Goal: Information Seeking & Learning: Check status

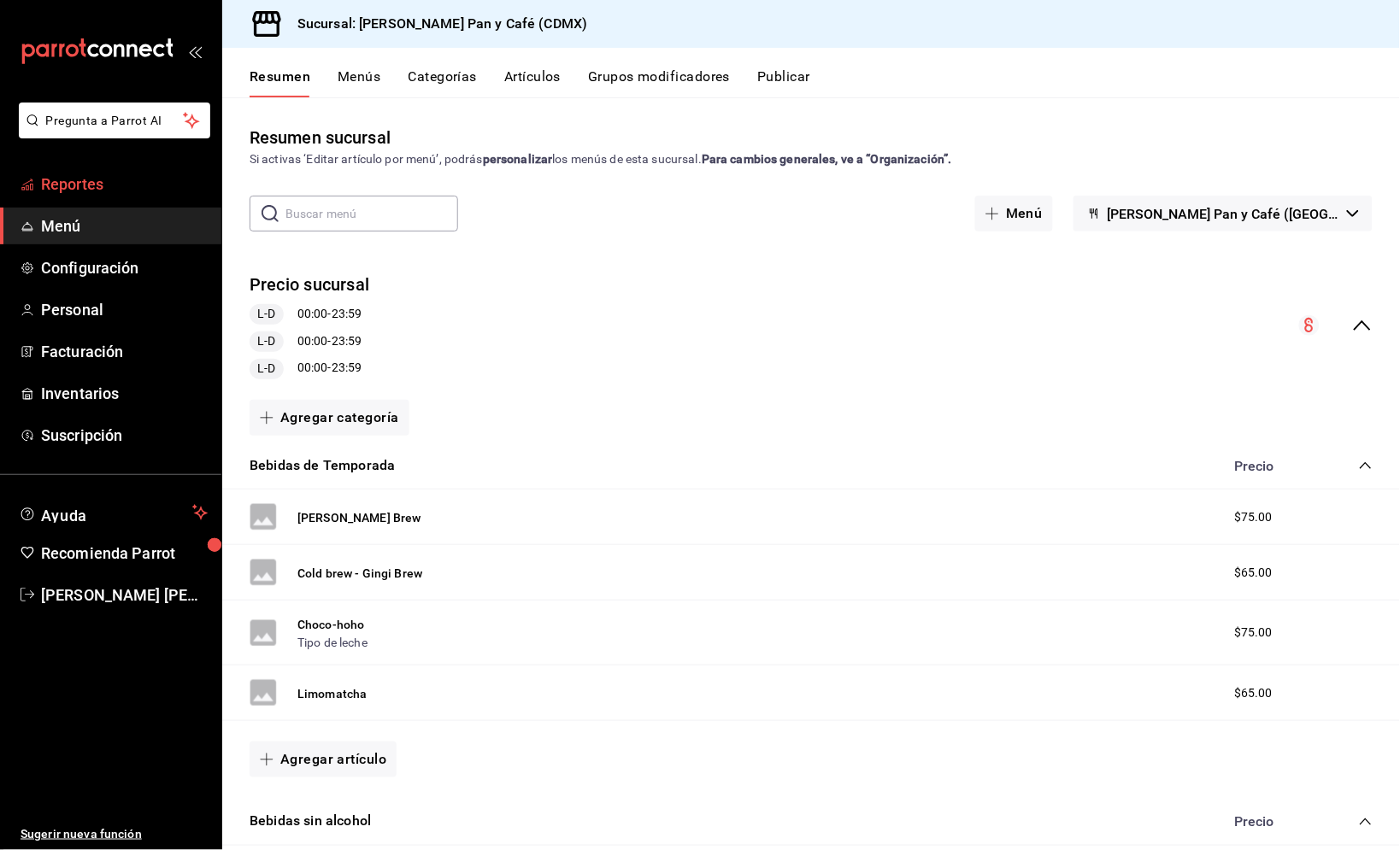
click at [113, 183] on span "Reportes" at bounding box center [124, 184] width 167 height 23
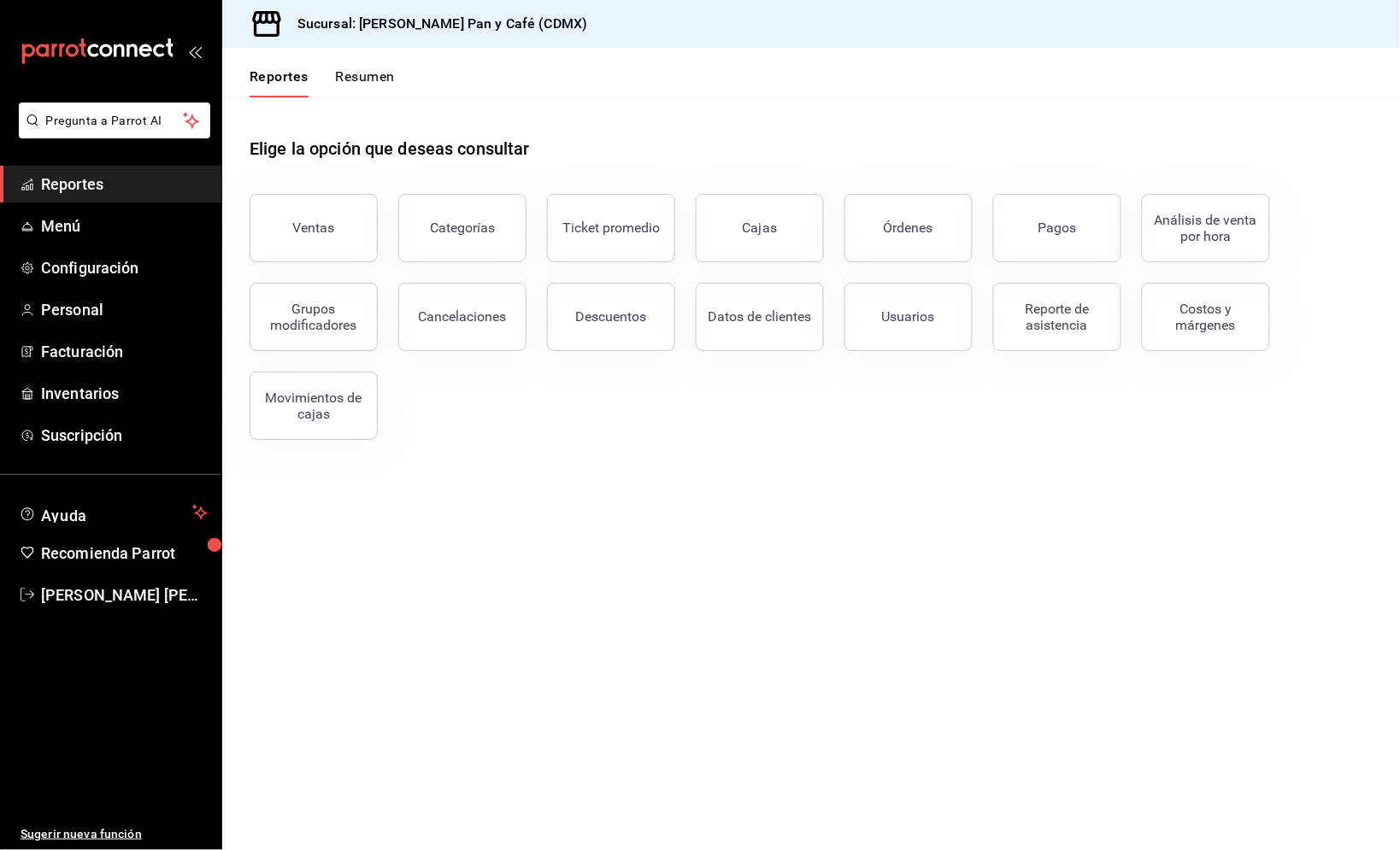
click at [367, 81] on button "Resumen" at bounding box center [366, 82] width 59 height 29
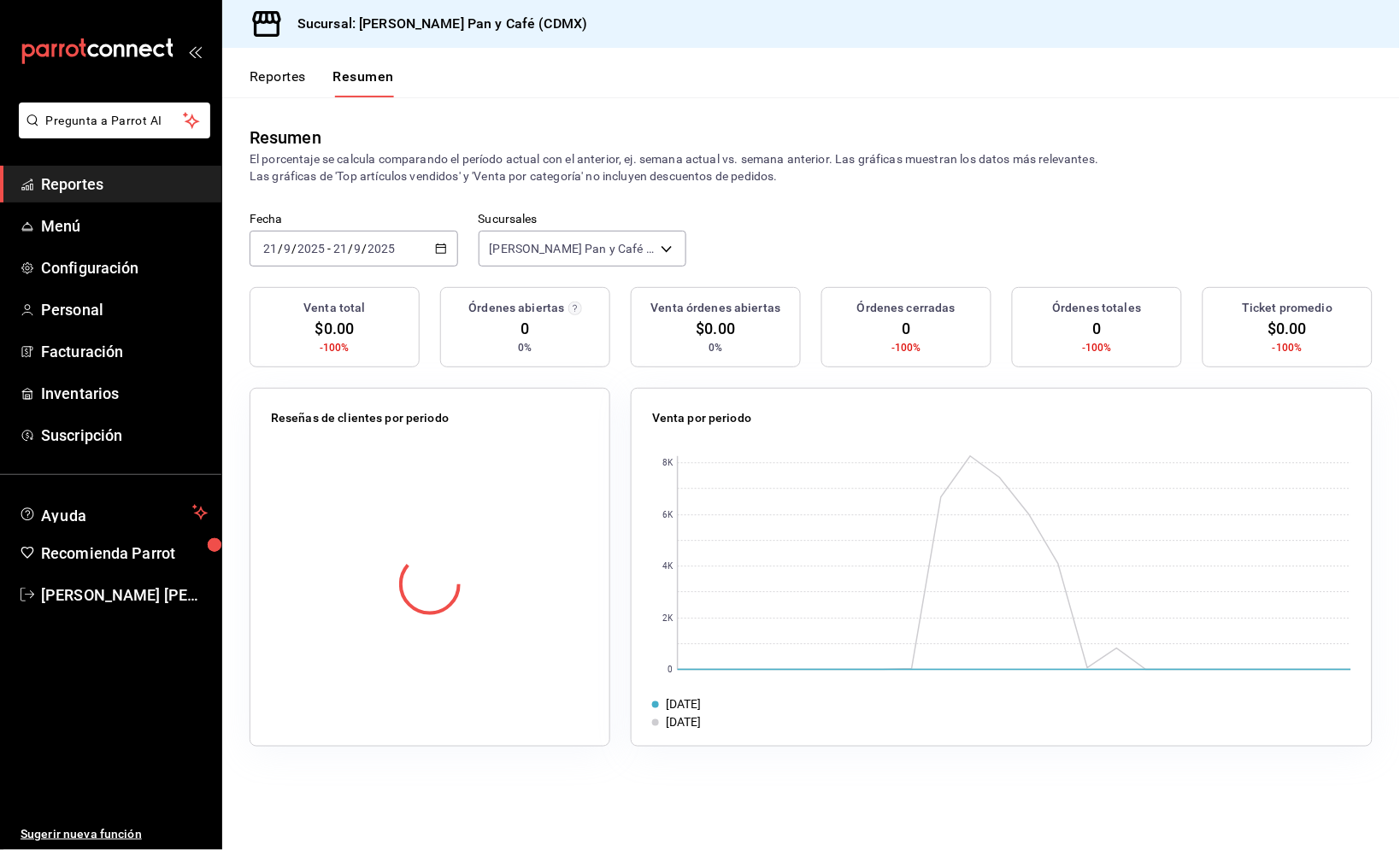
click at [301, 70] on button "Reportes" at bounding box center [278, 82] width 57 height 29
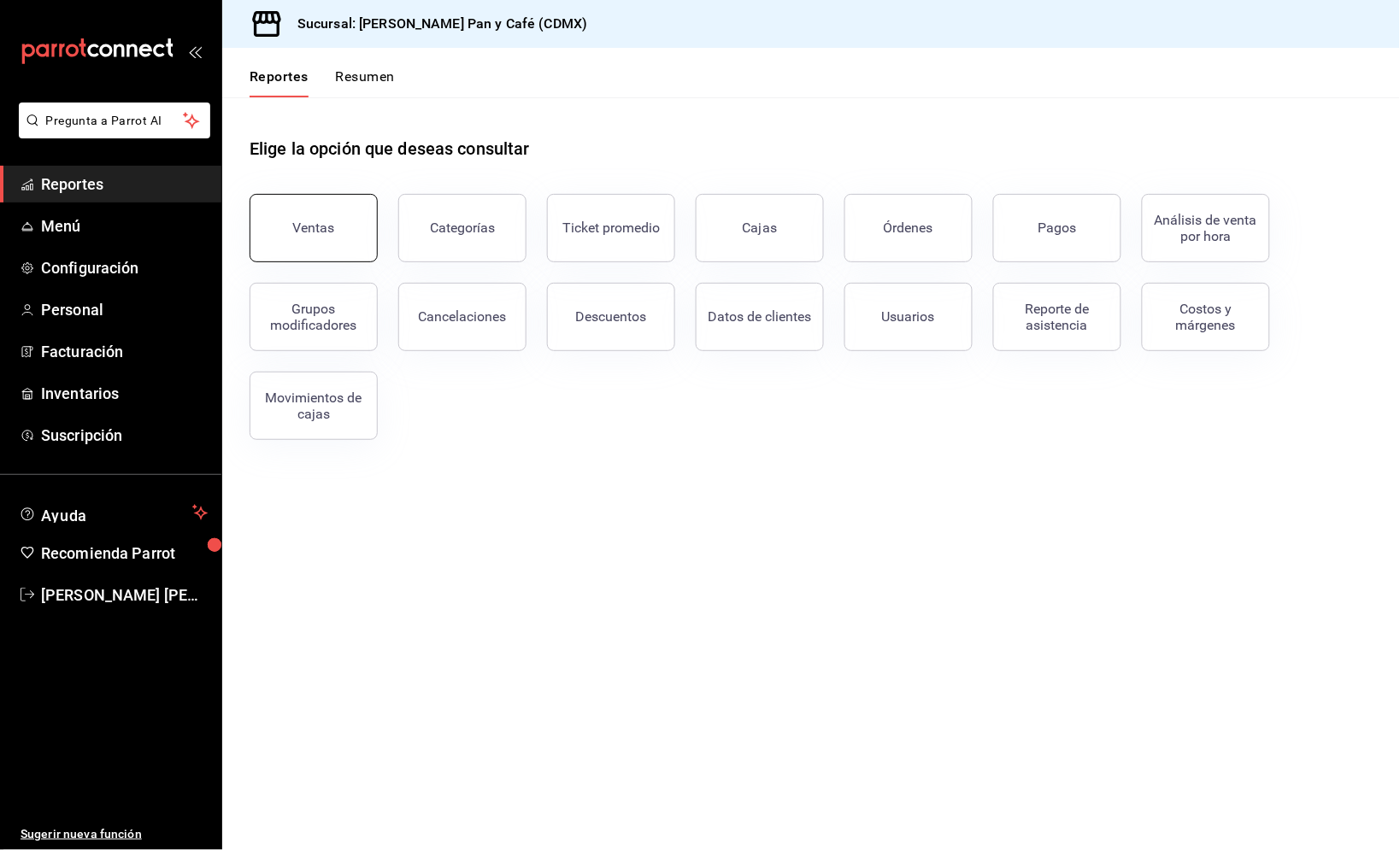
click at [338, 212] on button "Ventas" at bounding box center [313, 228] width 128 height 68
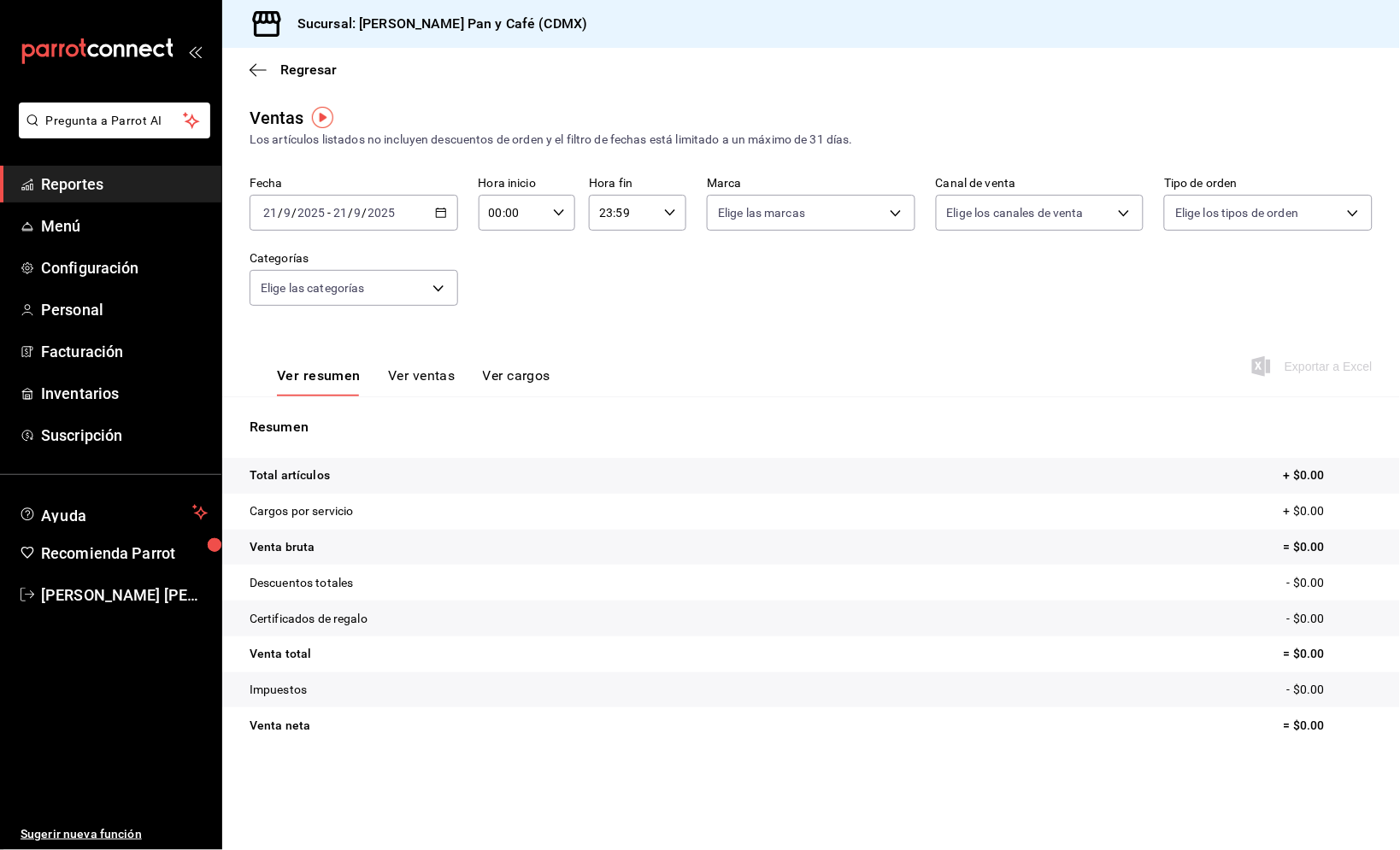
click at [396, 212] on div "[DATE] [DATE] - [DATE] [DATE]" at bounding box center [353, 212] width 209 height 36
click at [360, 294] on span "Ayer" at bounding box center [331, 303] width 133 height 18
click at [1302, 357] on span "Exportar a Excel" at bounding box center [1314, 367] width 117 height 21
click at [320, 67] on span "Regresar" at bounding box center [308, 70] width 57 height 17
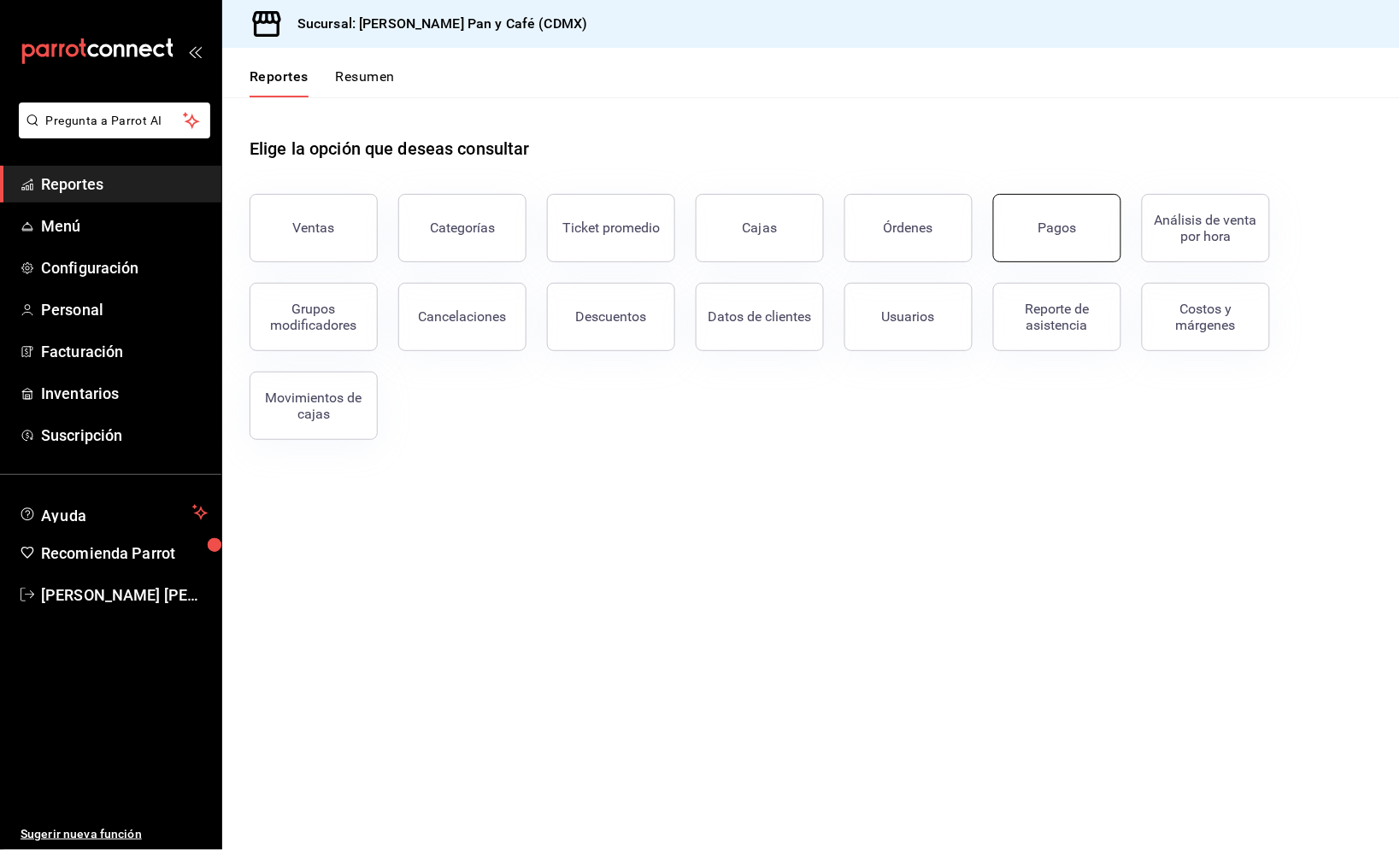
click at [1030, 218] on button "Pagos" at bounding box center [1057, 228] width 128 height 68
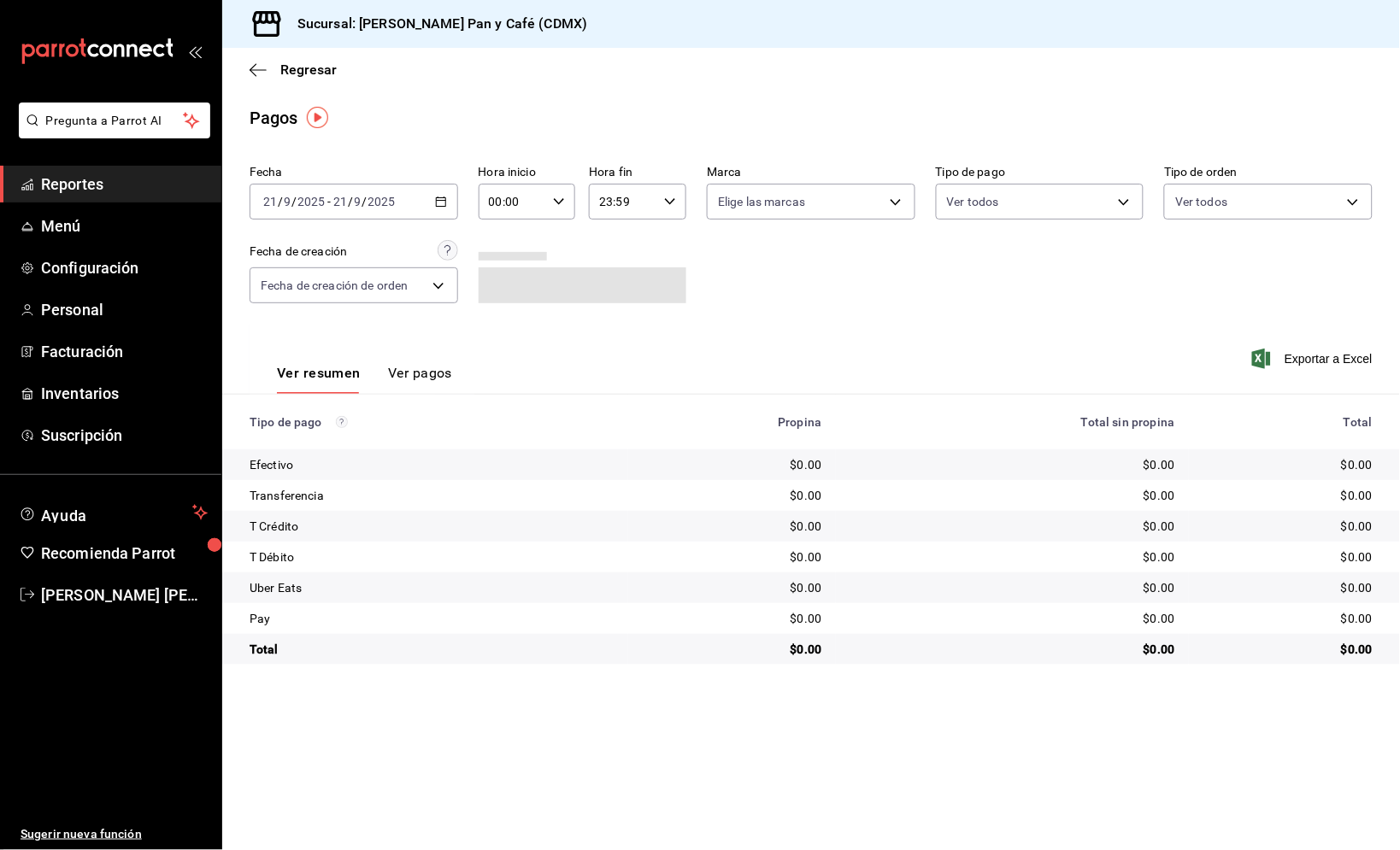
click at [383, 203] on input "2025" at bounding box center [381, 202] width 29 height 14
click at [344, 274] on li "Ayer" at bounding box center [330, 291] width 160 height 38
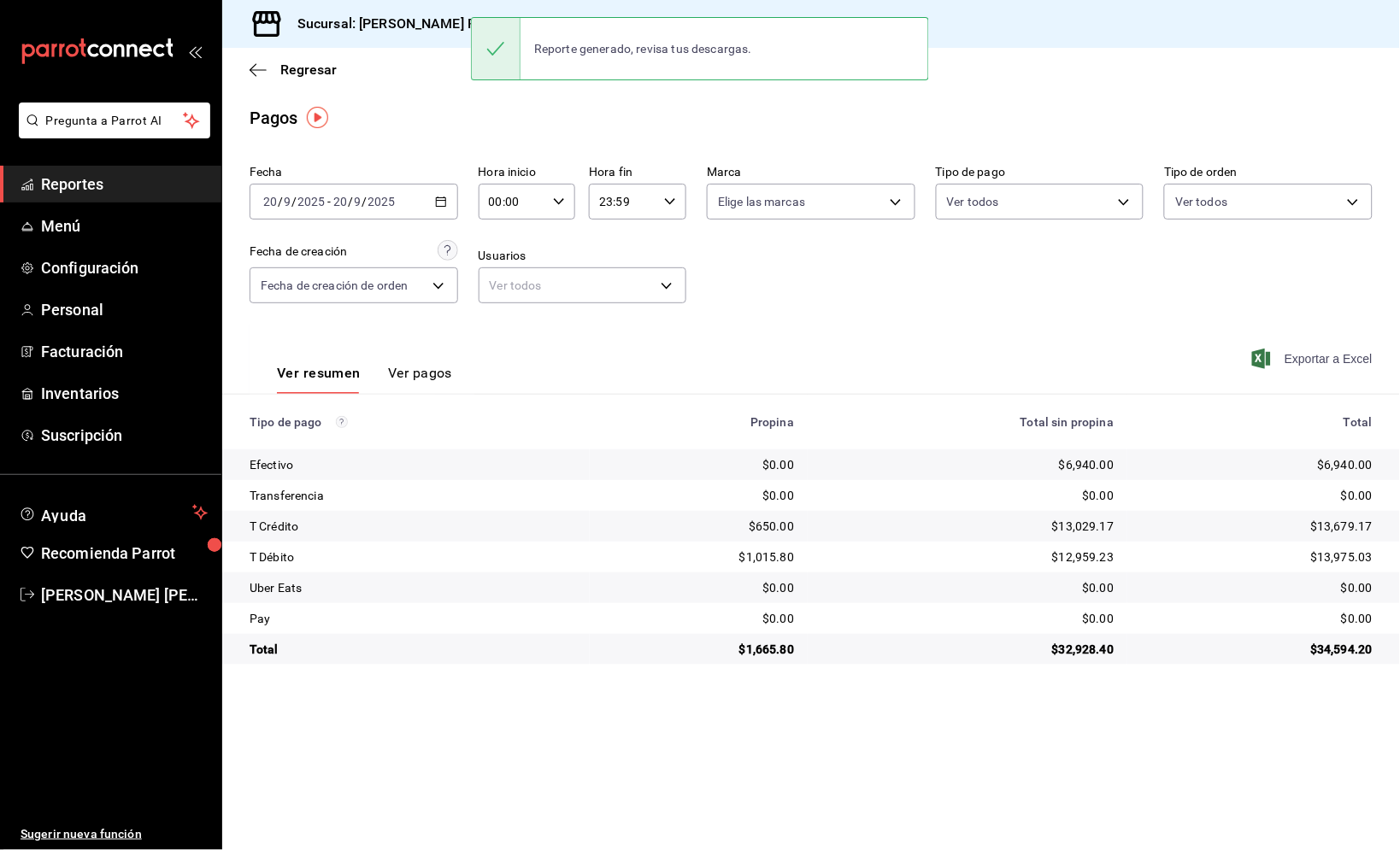
click at [1333, 360] on span "Exportar a Excel" at bounding box center [1314, 360] width 117 height 21
click at [1348, 466] on div "$6,940.00" at bounding box center [1256, 465] width 231 height 17
copy div "6,940.00"
click at [776, 520] on div "$650.00" at bounding box center [698, 526] width 190 height 17
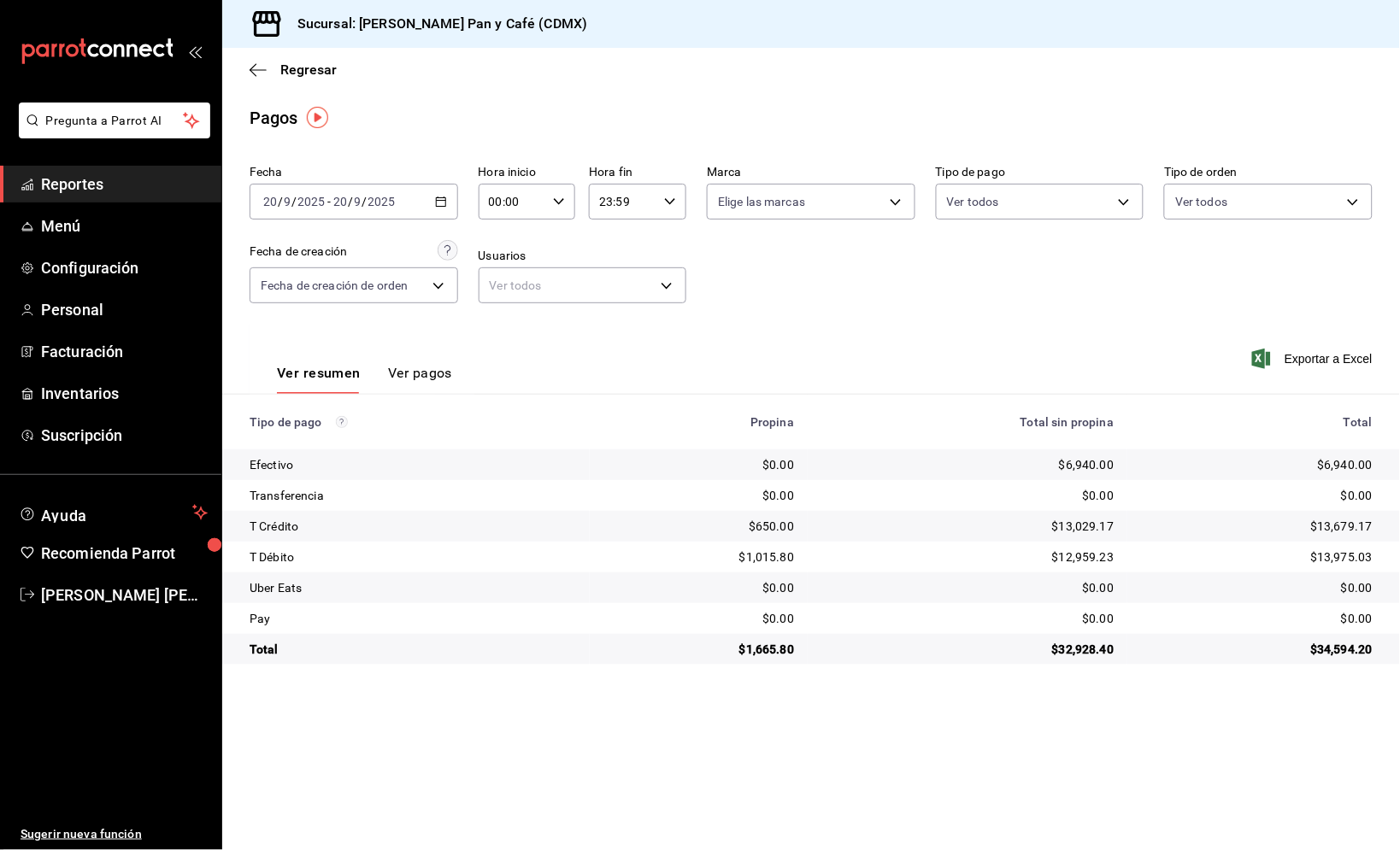
click at [759, 521] on div "$650.00" at bounding box center [698, 526] width 190 height 17
copy div "650.00"
